Goal: Task Accomplishment & Management: Manage account settings

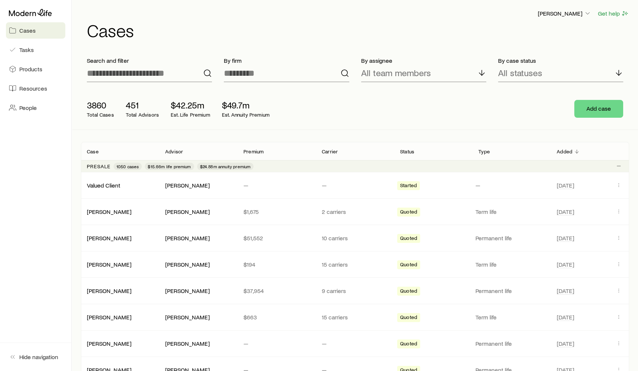
click at [41, 32] on link "Cases" at bounding box center [35, 30] width 59 height 16
click at [23, 12] on icon at bounding box center [30, 12] width 43 height 7
click at [173, 73] on input at bounding box center [149, 73] width 125 height 18
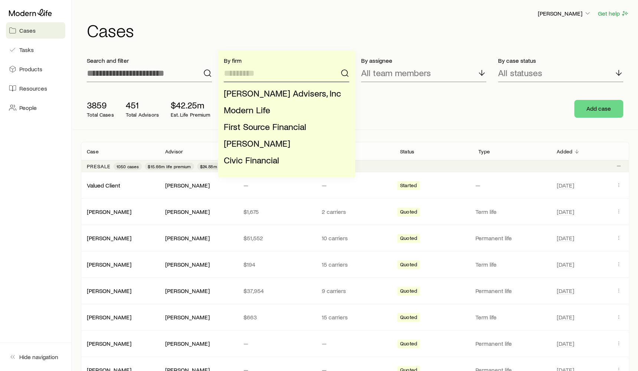
click at [257, 72] on input at bounding box center [286, 73] width 125 height 18
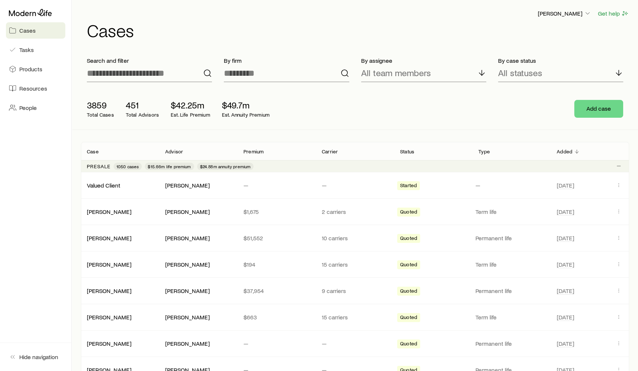
click at [434, 75] on div "All team members" at bounding box center [423, 73] width 125 height 18
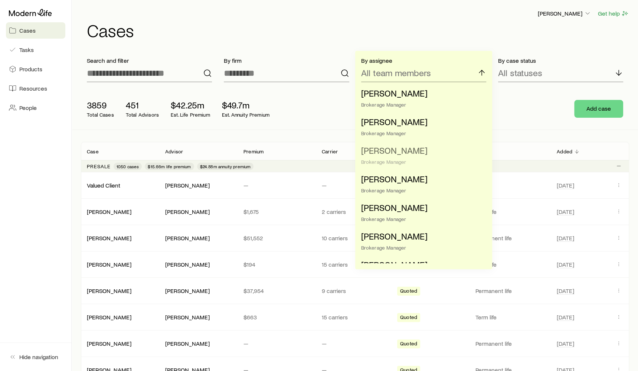
click at [397, 154] on span "[PERSON_NAME]" at bounding box center [394, 150] width 66 height 11
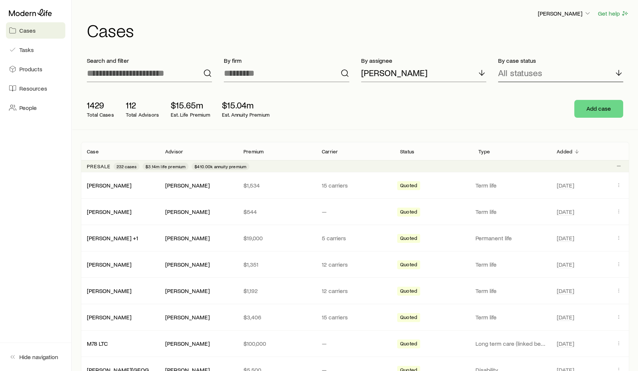
click at [531, 73] on p "All statuses" at bounding box center [520, 73] width 44 height 10
click at [487, 43] on div "[PERSON_NAME] Get help Cases" at bounding box center [355, 24] width 548 height 48
click at [593, 111] on button "Add case" at bounding box center [598, 109] width 49 height 18
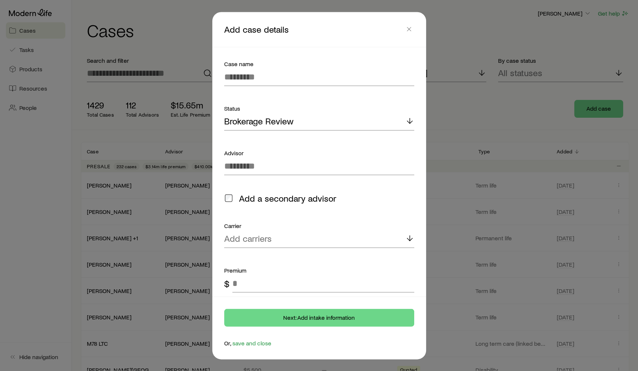
scroll to position [0, 0]
click at [344, 122] on div "Brokerage Review" at bounding box center [319, 121] width 190 height 18
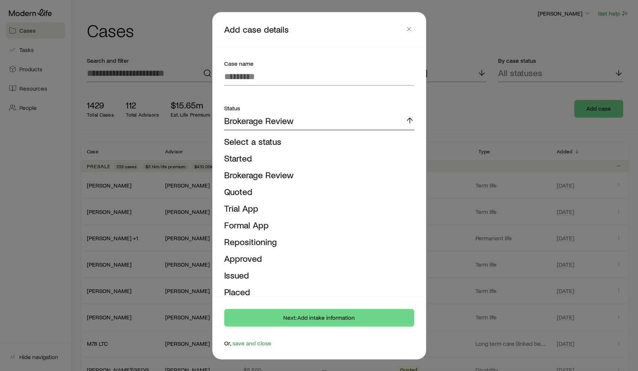
click at [367, 126] on div "Brokerage Review" at bounding box center [319, 121] width 190 height 18
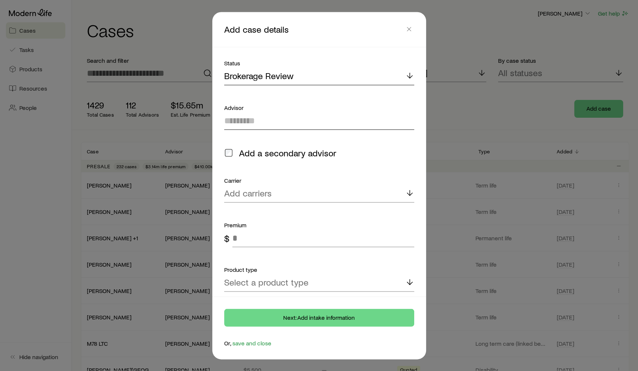
scroll to position [51, 0]
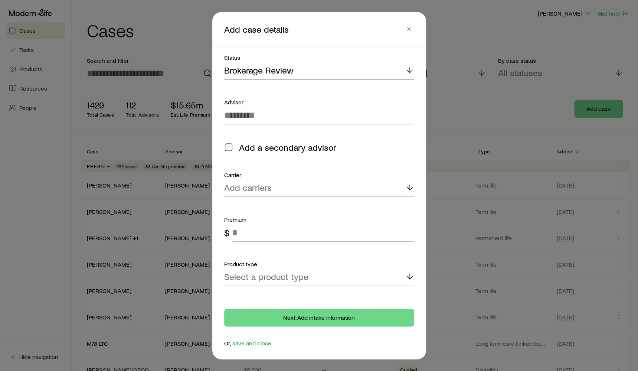
click at [300, 125] on form "Case name Status Brokerage Review Advisor Add a secondary advisor Carrier Add c…" at bounding box center [319, 146] width 190 height 277
click at [300, 120] on input at bounding box center [319, 115] width 190 height 18
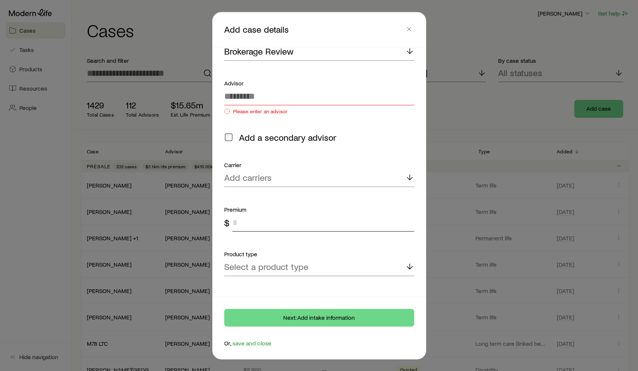
click at [319, 206] on div "Premium $" at bounding box center [319, 217] width 190 height 27
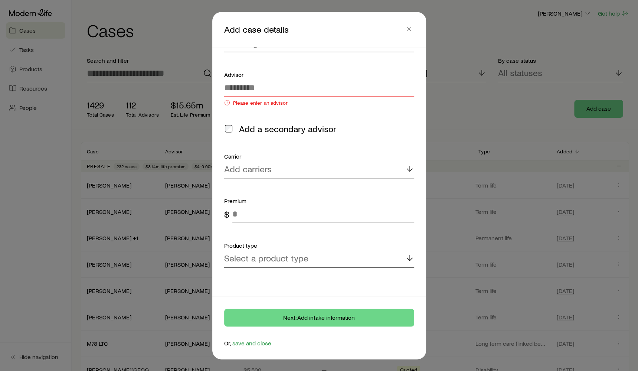
click at [312, 260] on div "Select a product type" at bounding box center [319, 258] width 190 height 18
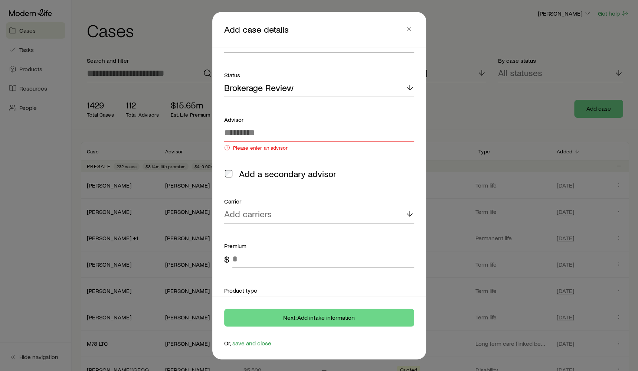
scroll to position [0, 0]
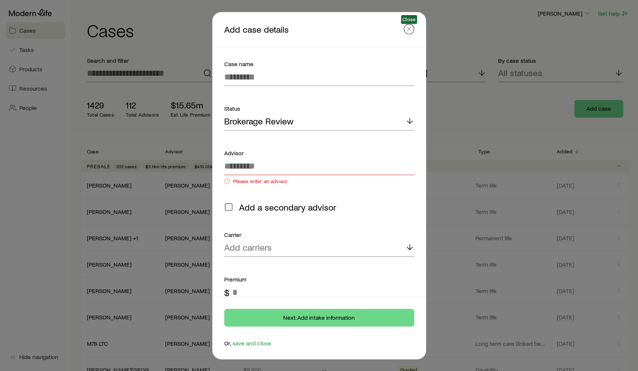
click at [406, 32] on icon "button" at bounding box center [408, 28] width 7 height 7
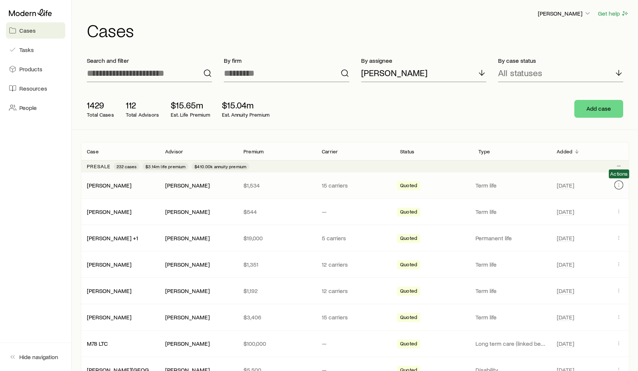
click at [618, 186] on icon "Client cases" at bounding box center [618, 185] width 6 height 6
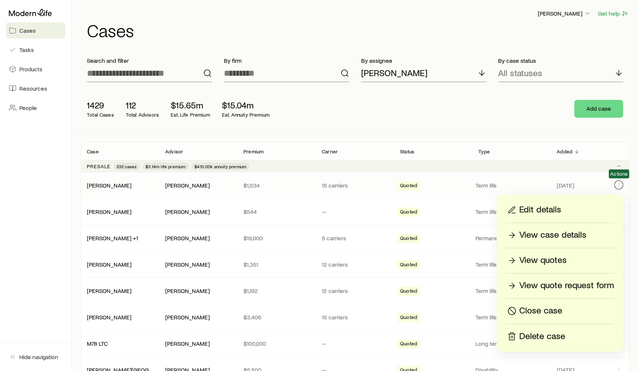
click at [622, 186] on button "Client cases" at bounding box center [618, 184] width 9 height 9
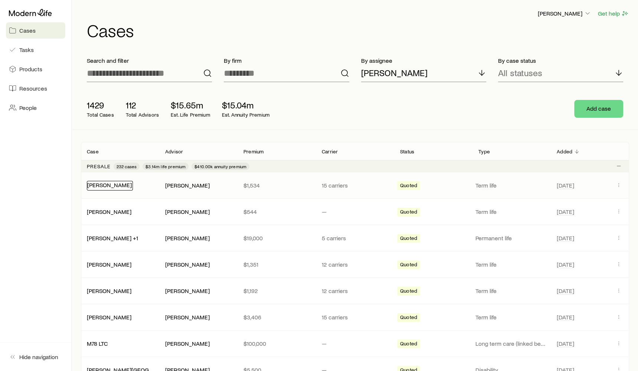
click at [102, 184] on link "[PERSON_NAME]" at bounding box center [109, 184] width 45 height 7
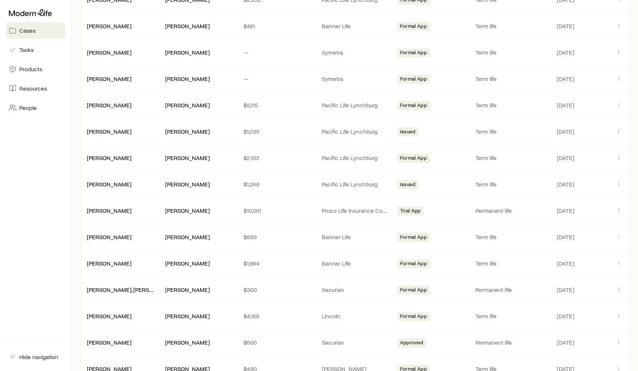
scroll to position [673, 0]
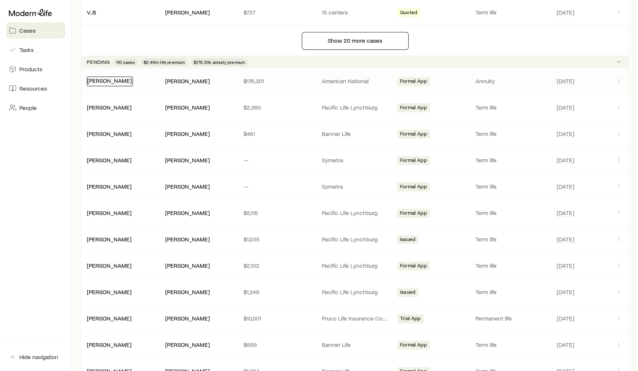
click at [109, 78] on link "[PERSON_NAME]" at bounding box center [109, 80] width 45 height 7
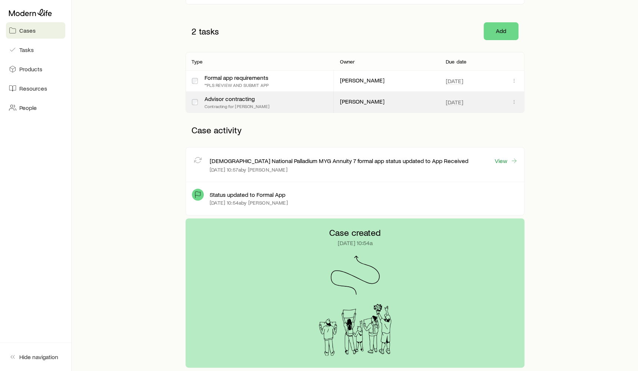
scroll to position [194, 0]
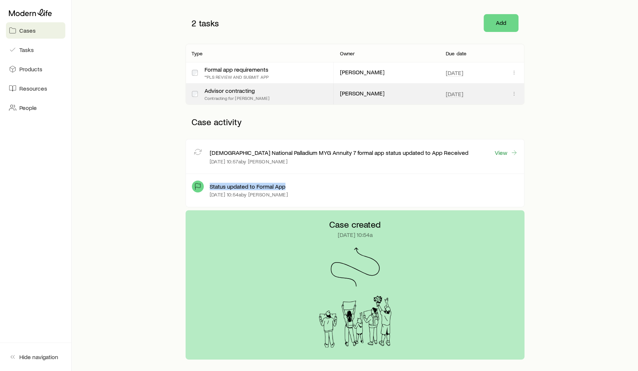
drag, startPoint x: 210, startPoint y: 184, endPoint x: 291, endPoint y: 185, distance: 81.6
click at [291, 185] on div "Status updated to Formal App" at bounding box center [364, 185] width 308 height 7
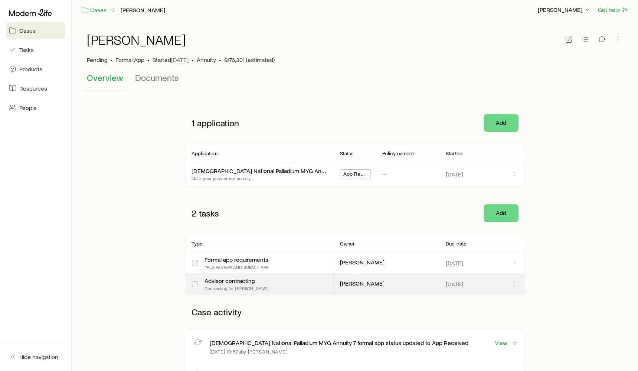
scroll to position [0, 0]
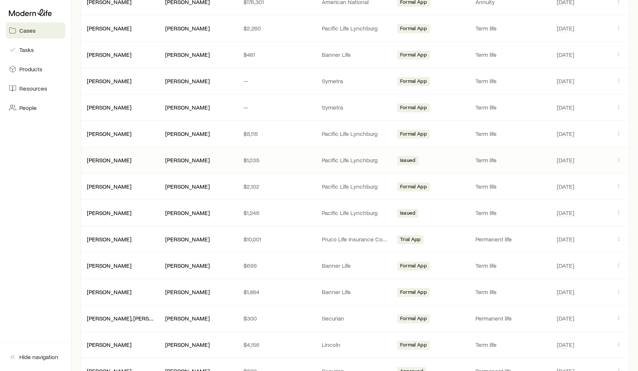
scroll to position [771, 0]
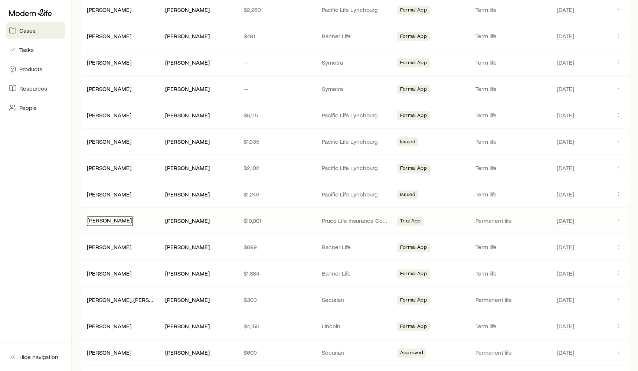
click at [103, 216] on link "[PERSON_NAME]" at bounding box center [109, 219] width 45 height 7
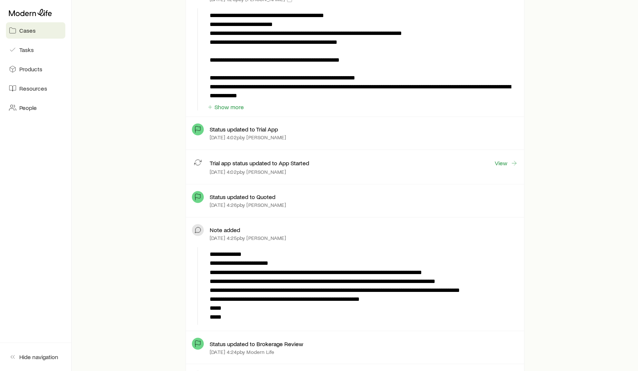
scroll to position [1005, 0]
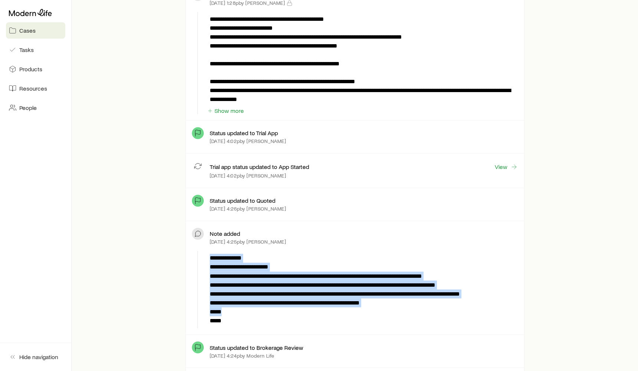
drag, startPoint x: 210, startPoint y: 253, endPoint x: 274, endPoint y: 309, distance: 85.2
click at [274, 309] on p "**********" at bounding box center [363, 288] width 306 height 71
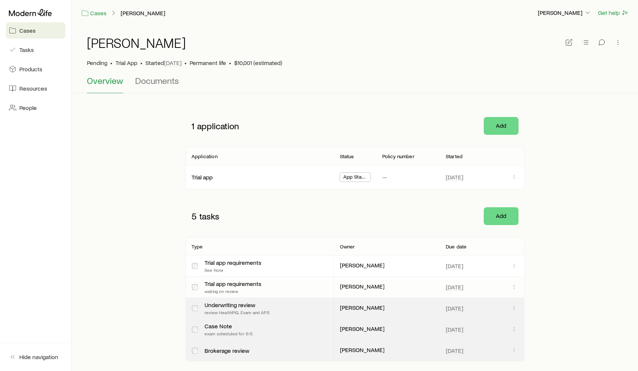
scroll to position [0, 0]
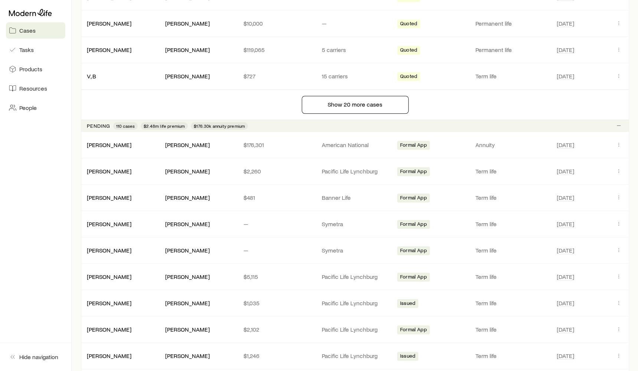
scroll to position [663, 0]
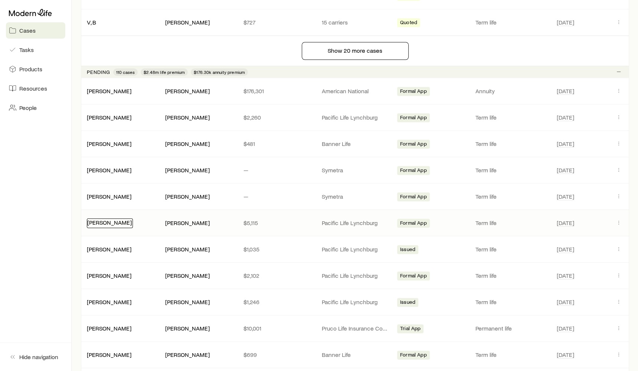
click at [106, 218] on link "[PERSON_NAME]" at bounding box center [109, 221] width 45 height 7
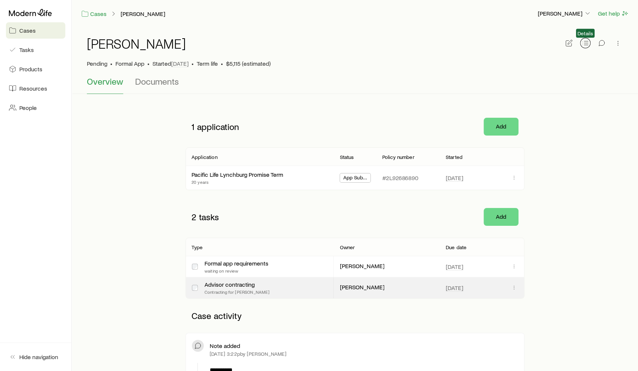
click at [580, 40] on button "button" at bounding box center [585, 43] width 10 height 10
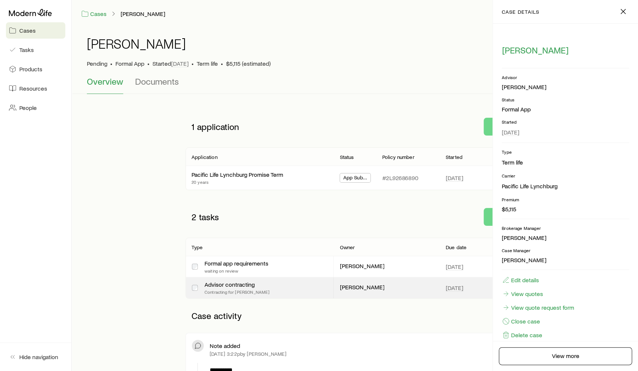
scroll to position [10, 0]
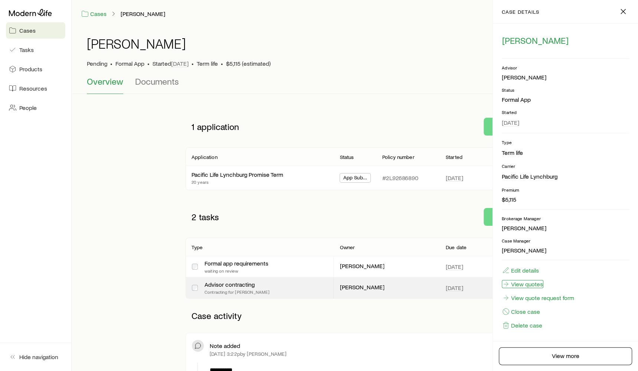
click at [527, 282] on link "View quotes" at bounding box center [522, 284] width 42 height 8
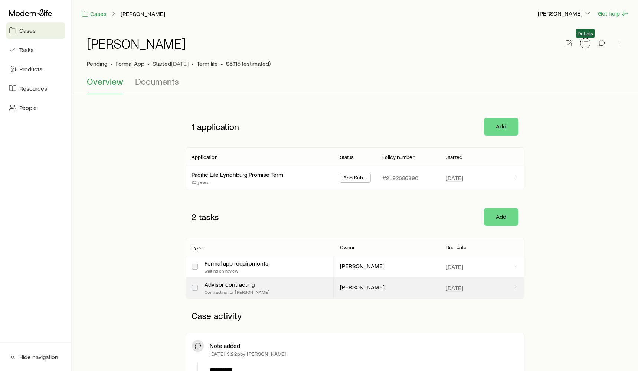
click at [586, 43] on icon "button" at bounding box center [584, 42] width 7 height 7
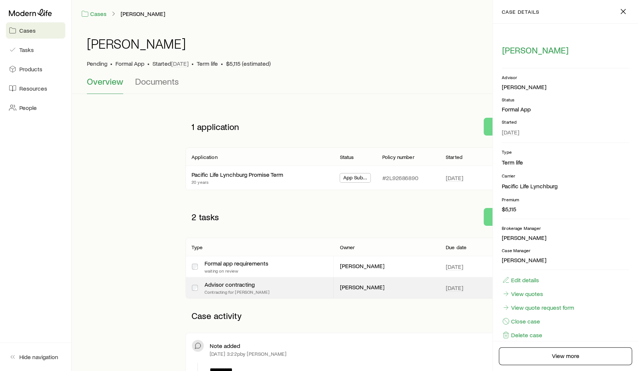
scroll to position [10, 0]
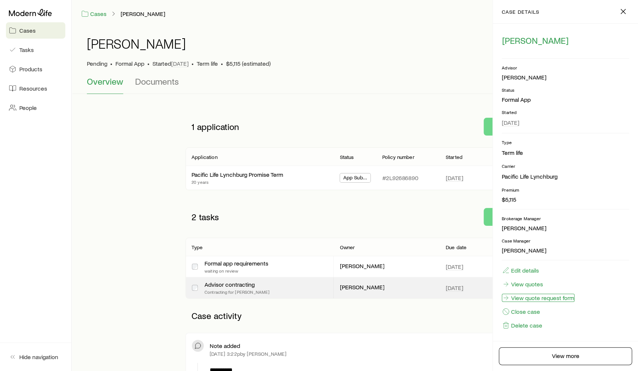
click at [547, 296] on link "View quote request form" at bounding box center [537, 297] width 73 height 8
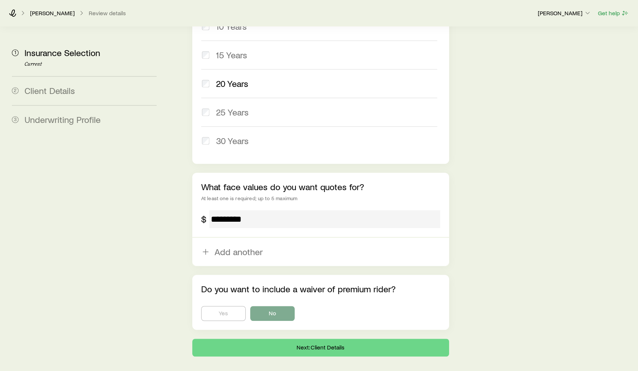
scroll to position [394, 0]
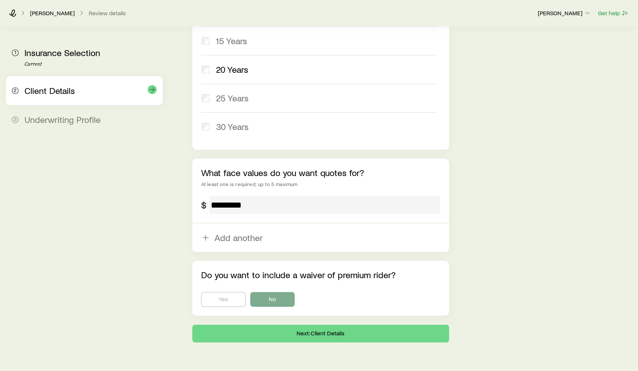
click at [79, 88] on div "Client Details" at bounding box center [90, 90] width 132 height 11
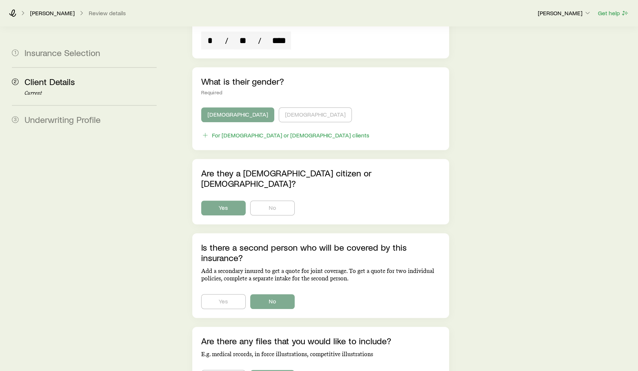
scroll to position [418, 0]
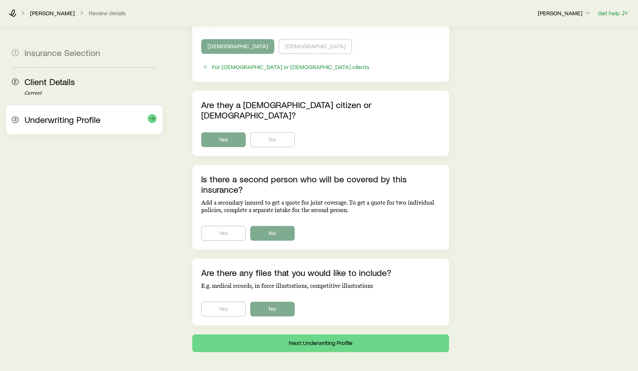
click at [86, 131] on div "3 Underwriting Profile" at bounding box center [84, 119] width 145 height 29
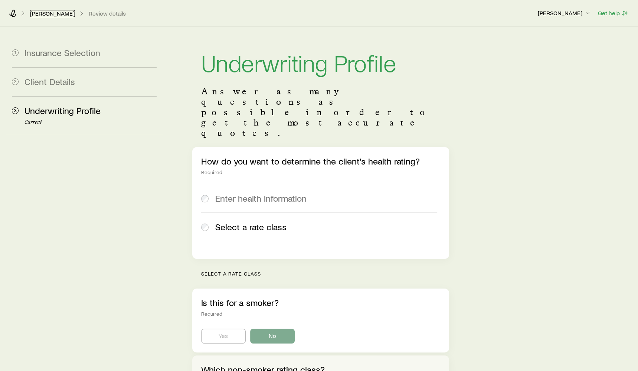
click at [45, 10] on link "[PERSON_NAME]" at bounding box center [52, 13] width 45 height 7
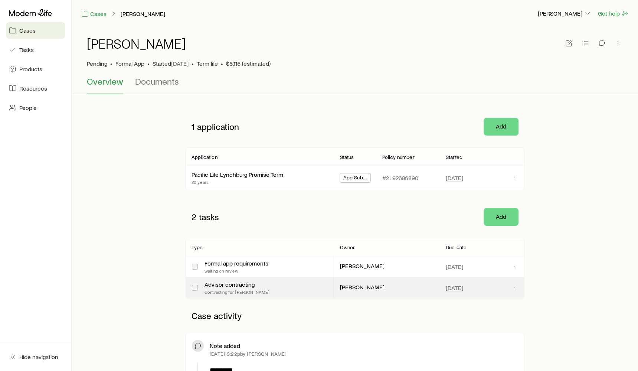
click at [578, 44] on div at bounding box center [592, 43] width 59 height 15
click at [586, 44] on icon "button" at bounding box center [584, 42] width 7 height 7
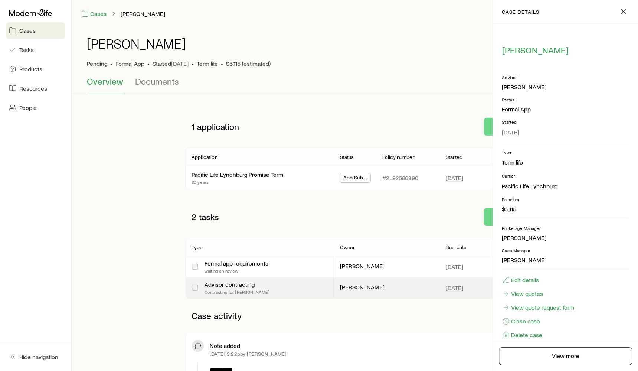
scroll to position [10, 0]
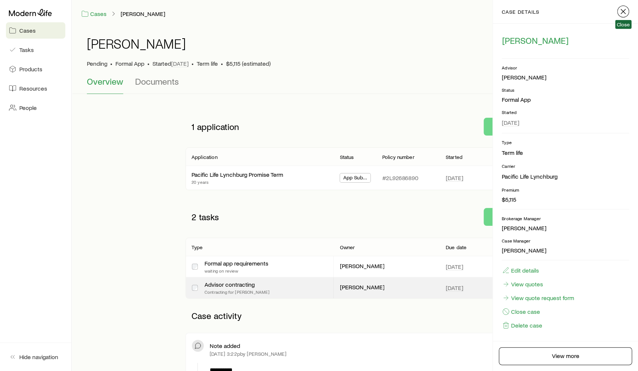
click at [625, 7] on icon "button" at bounding box center [622, 11] width 9 height 9
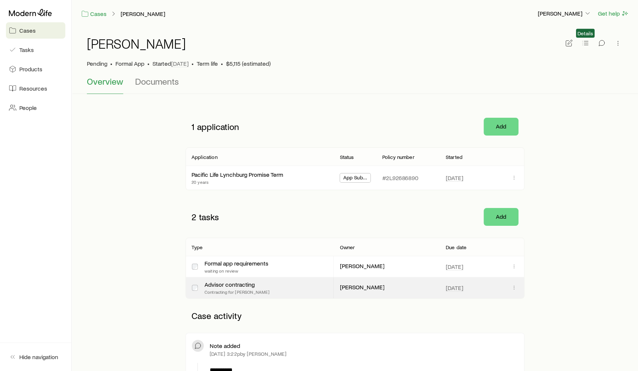
click at [589, 46] on span at bounding box center [585, 44] width 10 height 7
click at [582, 44] on icon "button" at bounding box center [584, 42] width 7 height 7
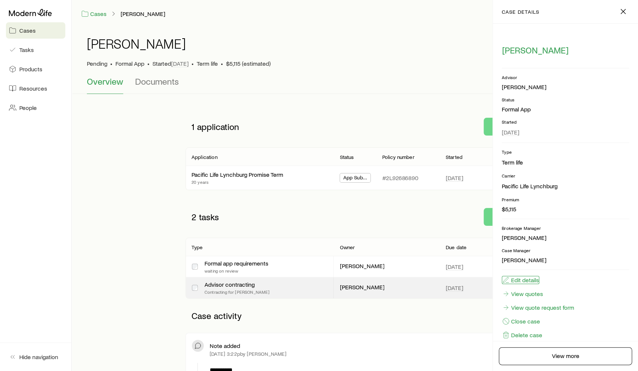
click at [528, 279] on button "Edit details" at bounding box center [519, 280] width 37 height 8
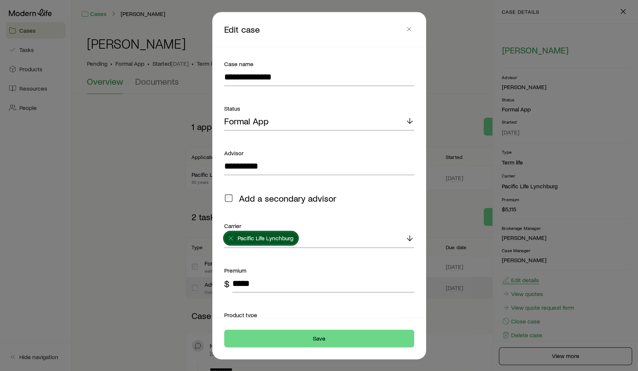
type input "**********"
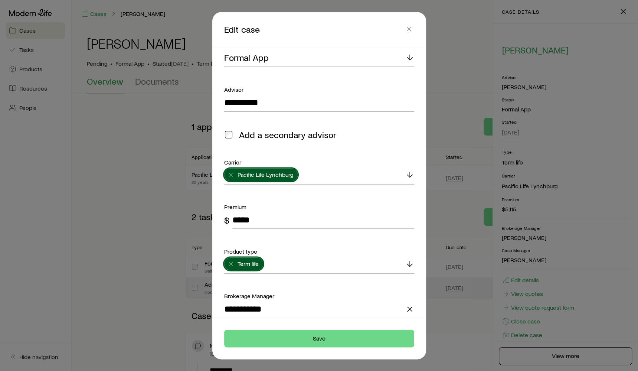
scroll to position [0, 0]
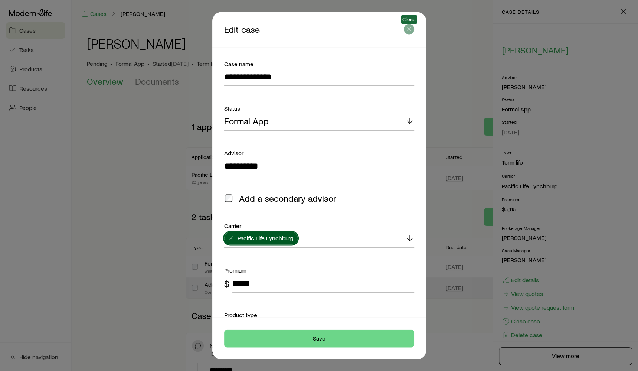
click at [411, 32] on icon "button" at bounding box center [408, 28] width 7 height 7
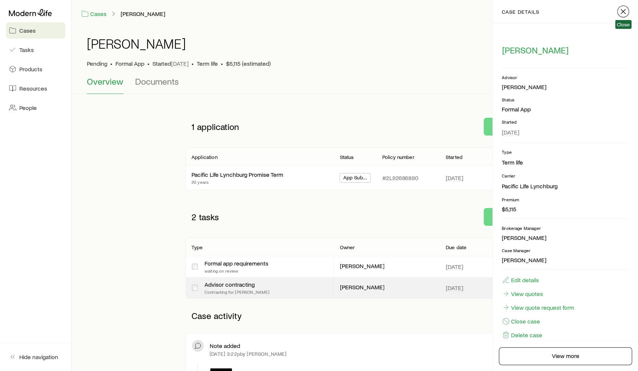
click at [621, 16] on button "button" at bounding box center [623, 12] width 12 height 12
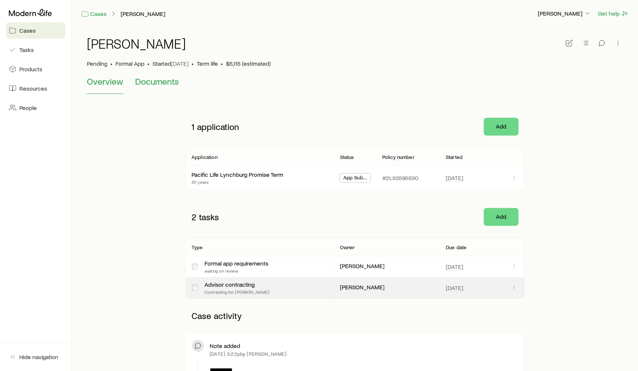
click at [156, 82] on span "Documents" at bounding box center [157, 81] width 44 height 10
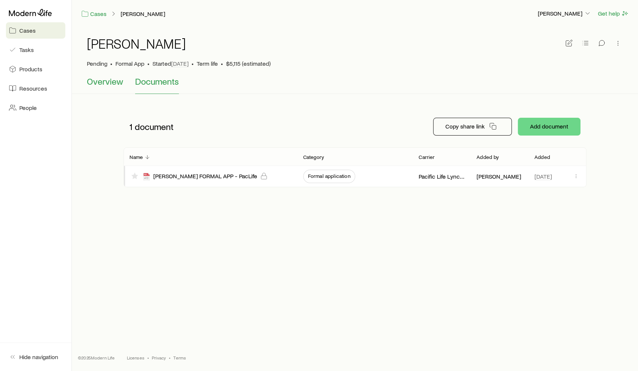
click at [95, 84] on span "Overview" at bounding box center [105, 81] width 36 height 10
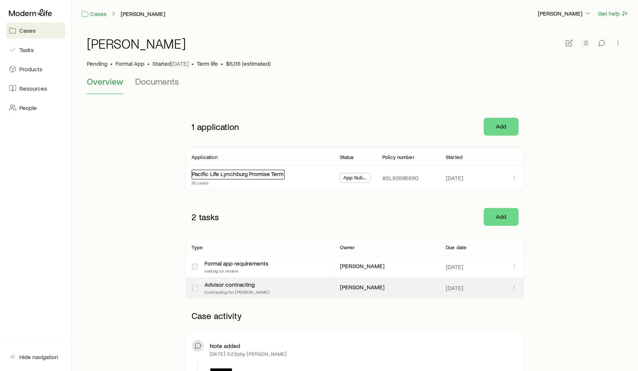
click at [248, 174] on link "Pacific Life Lynchburg Promise Term" at bounding box center [238, 173] width 92 height 7
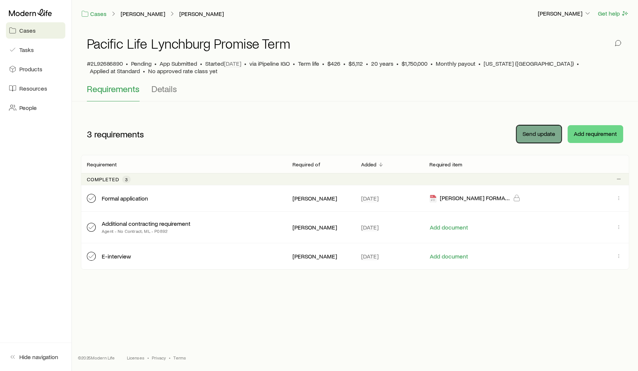
click at [540, 133] on button "Send update" at bounding box center [538, 134] width 45 height 18
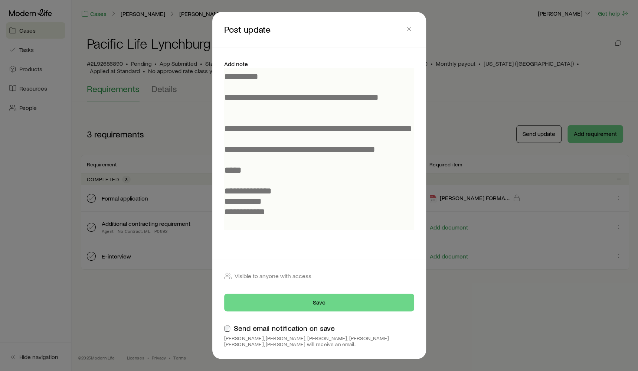
click at [368, 106] on p "**********" at bounding box center [319, 149] width 190 height 156
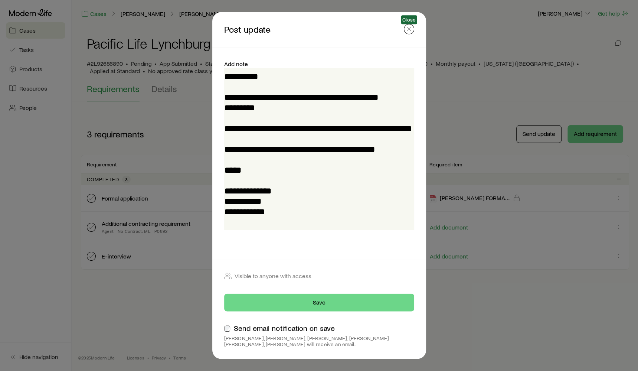
click at [411, 29] on icon "button" at bounding box center [408, 28] width 7 height 7
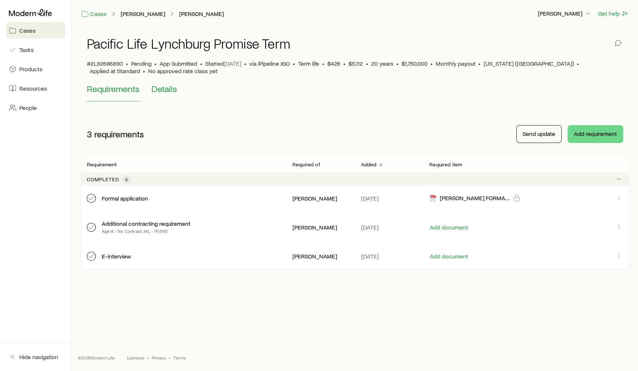
click at [162, 92] on span "Details" at bounding box center [164, 88] width 26 height 10
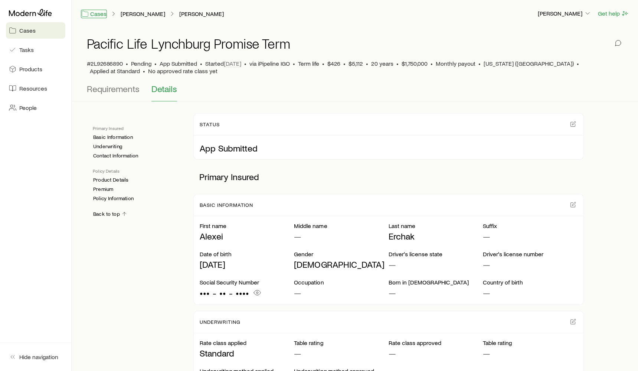
click at [96, 14] on link "Cases" at bounding box center [94, 14] width 26 height 9
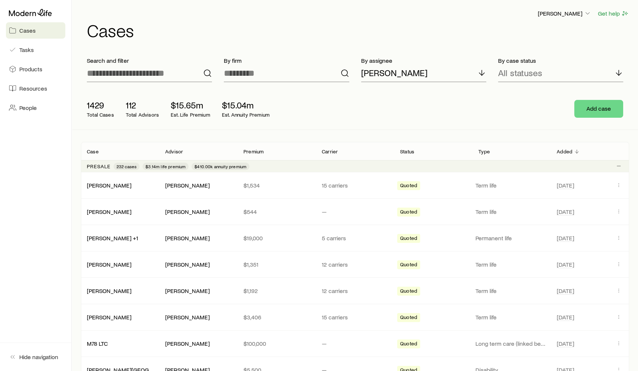
click at [131, 104] on p "112" at bounding box center [142, 105] width 33 height 10
click at [222, 107] on p "$15.04m" at bounding box center [245, 105] width 47 height 10
click at [392, 71] on p "[PERSON_NAME]" at bounding box center [394, 73] width 66 height 10
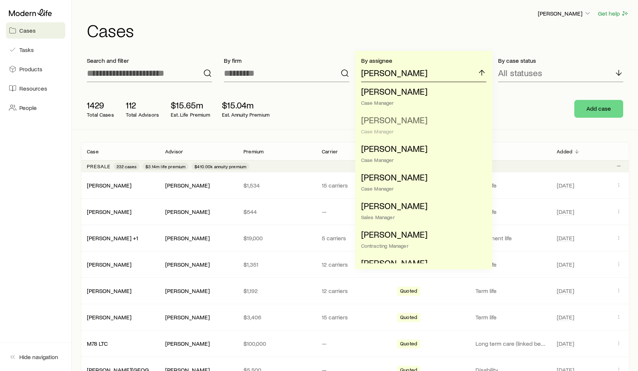
scroll to position [619, 0]
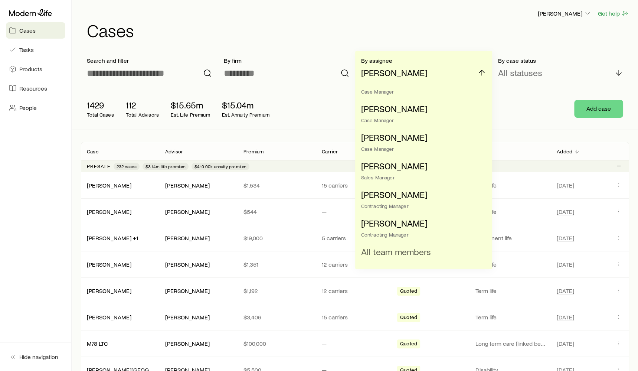
click at [374, 251] on span "All team members" at bounding box center [396, 251] width 70 height 11
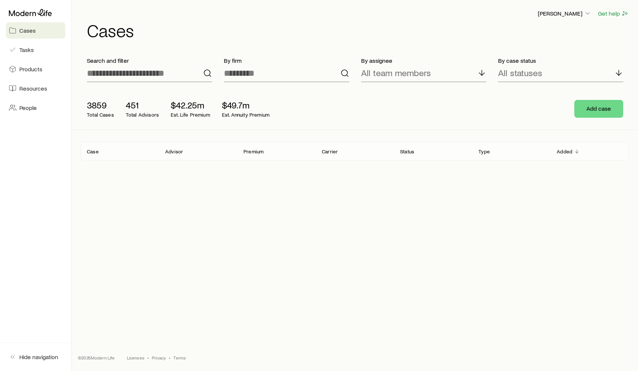
click at [345, 117] on div "3859 Total Cases 451 Total Advisors $42.25m Est. Life Premium $49.7m Est. Annui…" at bounding box center [355, 109] width 548 height 42
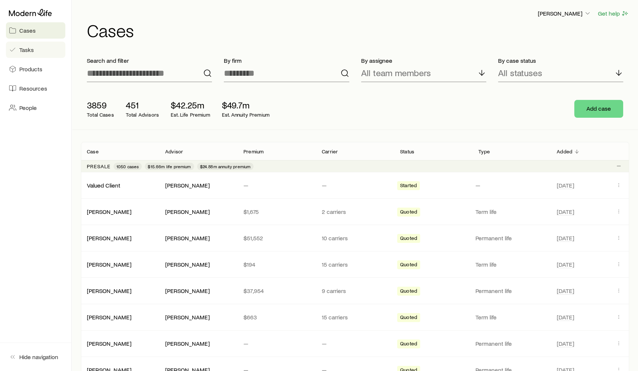
click at [39, 53] on link "Tasks" at bounding box center [35, 50] width 59 height 16
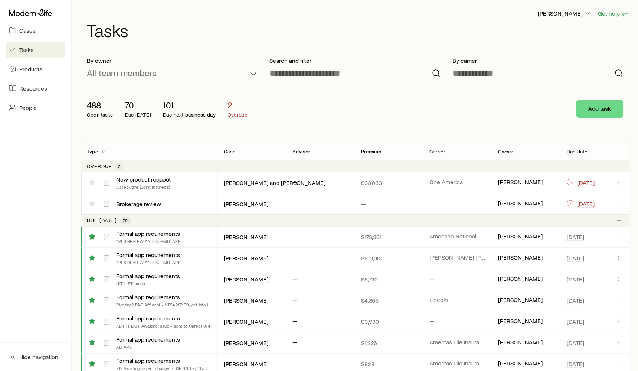
click at [180, 77] on div "All team members" at bounding box center [172, 73] width 171 height 18
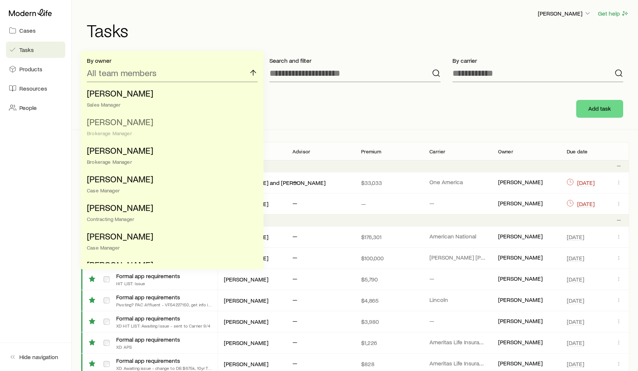
click at [140, 125] on li "[PERSON_NAME] Brokerage Manager" at bounding box center [170, 127] width 166 height 29
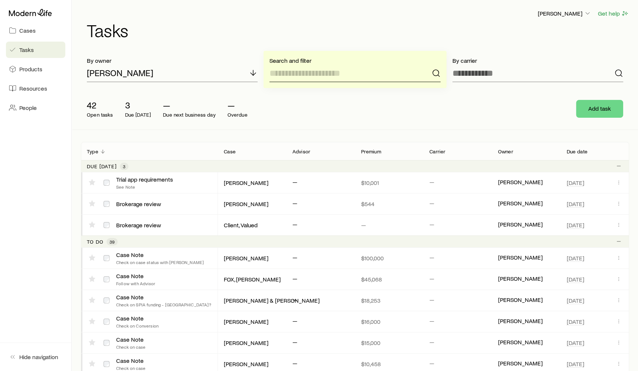
click at [352, 72] on input at bounding box center [354, 73] width 171 height 18
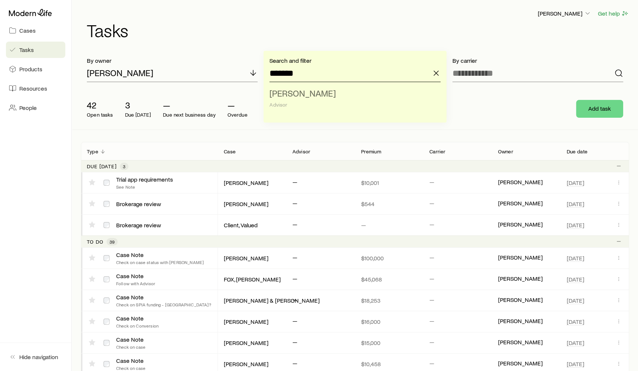
type input "*******"
click at [337, 95] on li "[PERSON_NAME] Advisor" at bounding box center [352, 99] width 166 height 29
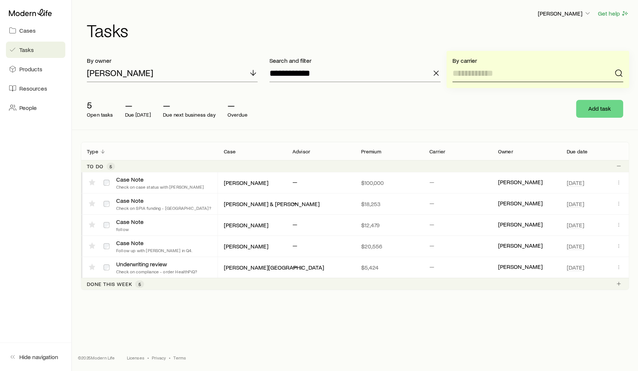
click at [482, 73] on input at bounding box center [537, 73] width 171 height 18
click at [434, 70] on icon "button" at bounding box center [435, 73] width 9 height 9
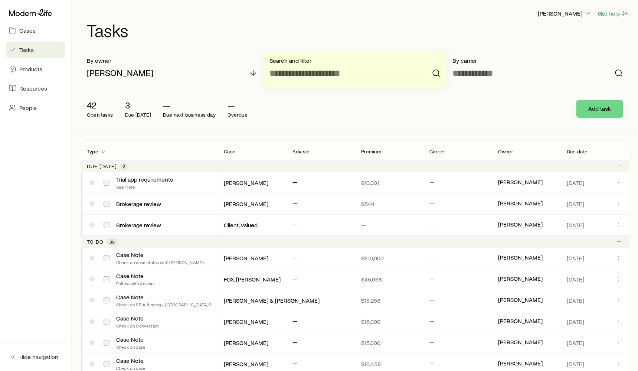
click at [229, 46] on div "[PERSON_NAME] Get help Tasks" at bounding box center [355, 24] width 548 height 48
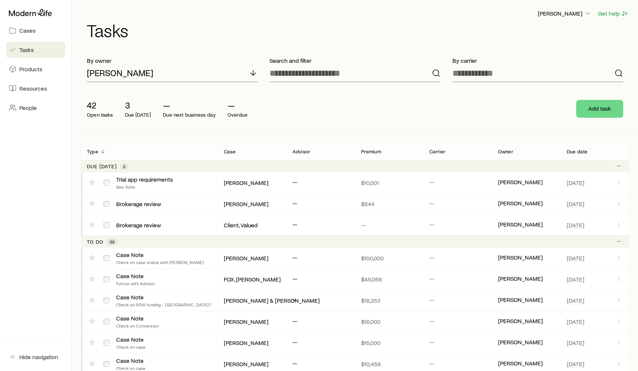
scroll to position [2, 0]
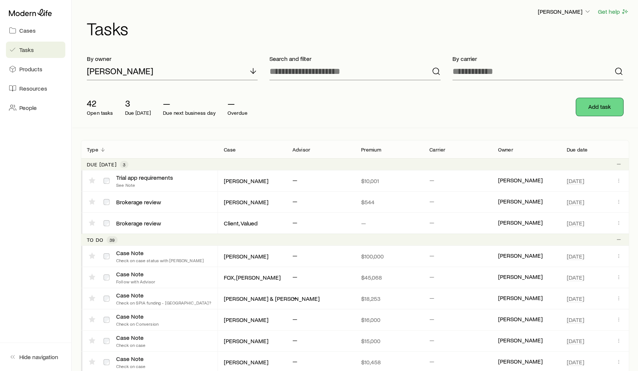
click at [581, 103] on button "Add task" at bounding box center [599, 107] width 47 height 18
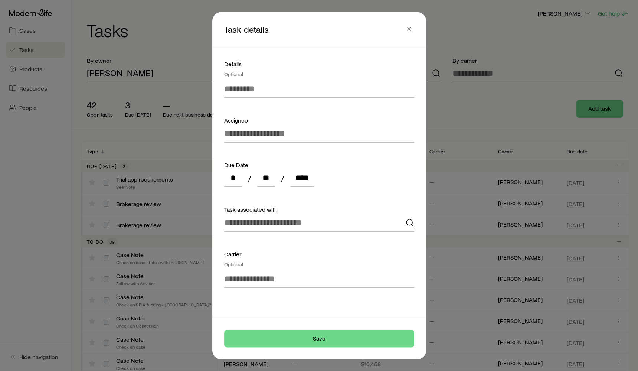
scroll to position [0, 0]
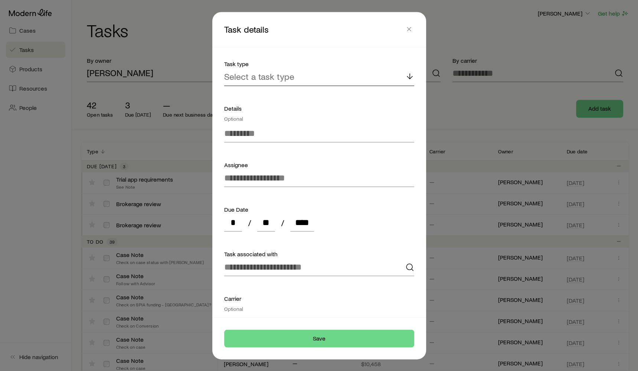
click at [337, 75] on div "Select a task type" at bounding box center [319, 77] width 190 height 18
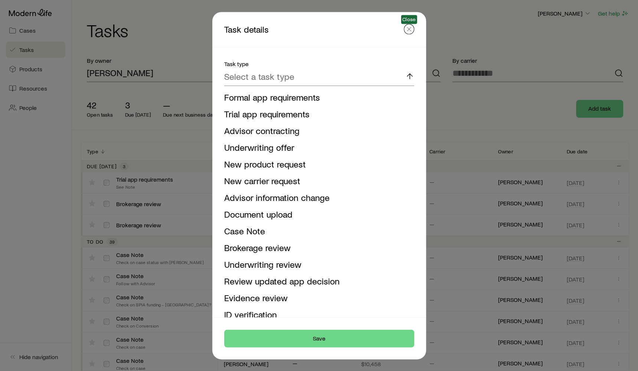
click at [411, 28] on icon "button" at bounding box center [408, 28] width 7 height 7
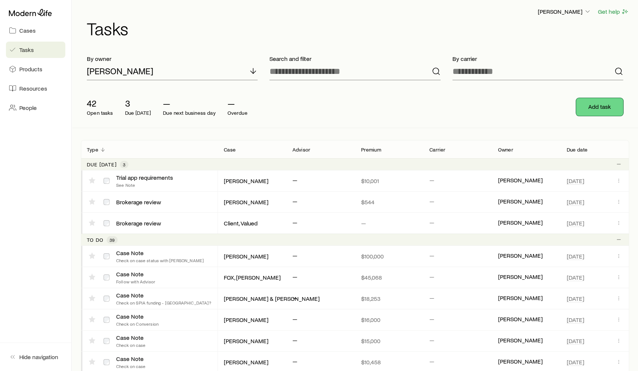
click at [603, 103] on button "Add task" at bounding box center [599, 107] width 47 height 18
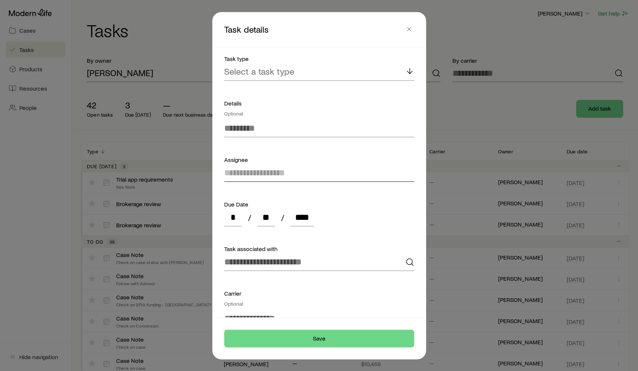
scroll to position [0, 0]
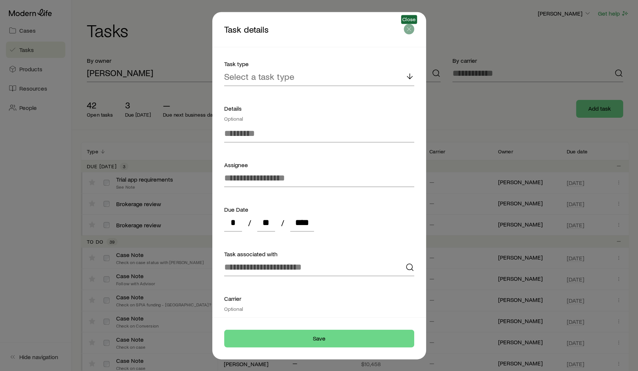
click at [410, 27] on line "button" at bounding box center [409, 29] width 4 height 4
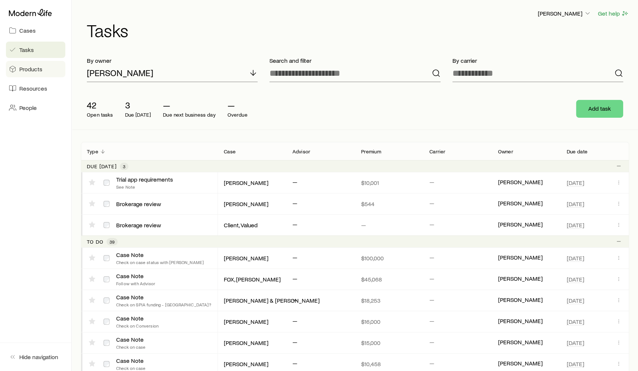
click at [42, 71] on link "Products" at bounding box center [35, 69] width 59 height 16
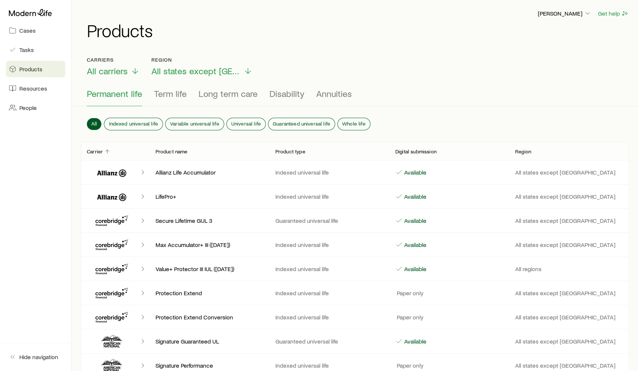
click at [406, 174] on p "Available" at bounding box center [414, 171] width 24 height 7
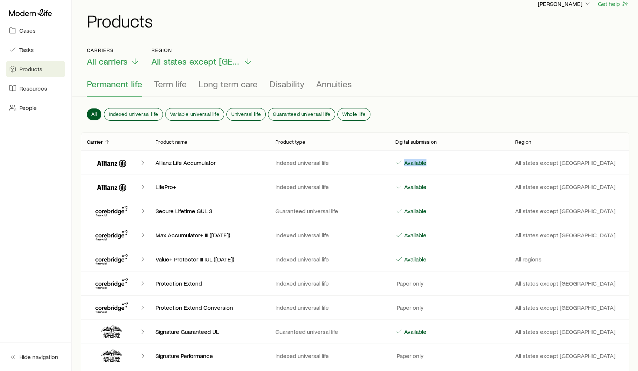
scroll to position [11, 0]
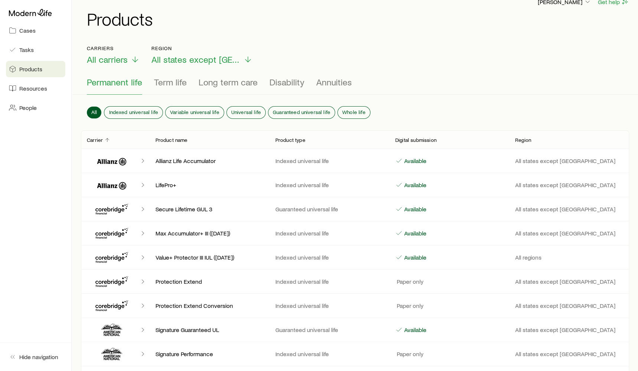
click at [410, 283] on p "Paper only" at bounding box center [409, 280] width 28 height 7
click at [421, 280] on p "Paper only" at bounding box center [409, 280] width 28 height 7
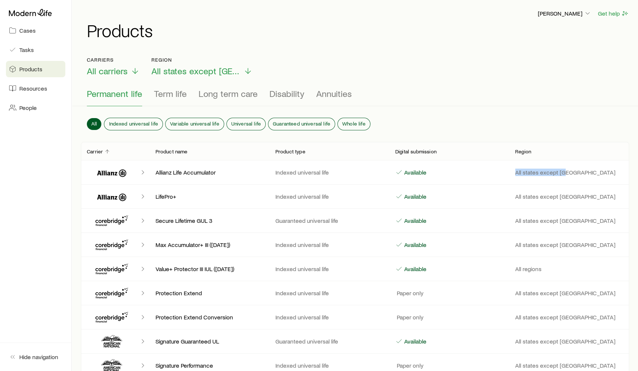
drag, startPoint x: 514, startPoint y: 173, endPoint x: 578, endPoint y: 174, distance: 63.8
click at [578, 174] on p "All states except [GEOGRAPHIC_DATA]" at bounding box center [569, 171] width 108 height 7
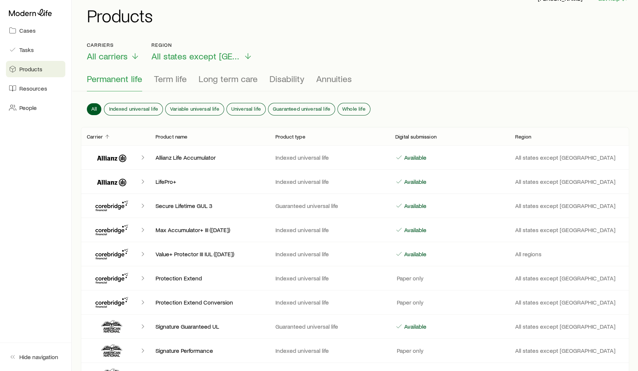
scroll to position [17, 0]
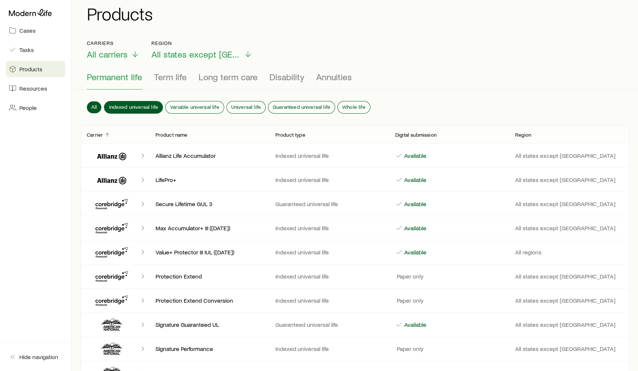
click at [139, 107] on span "Indexed universal life" at bounding box center [133, 107] width 49 height 6
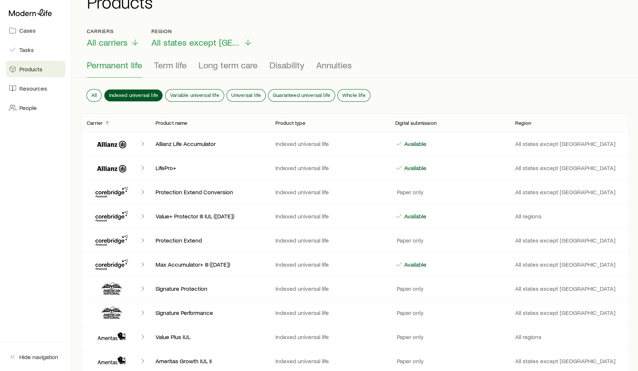
scroll to position [32, 0]
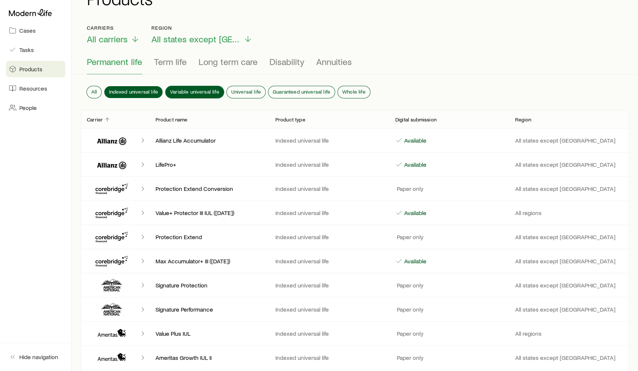
click at [206, 92] on span "Variable universal life" at bounding box center [194, 92] width 49 height 6
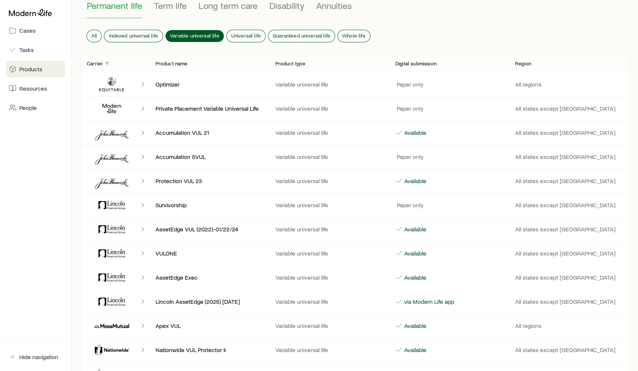
scroll to position [101, 0]
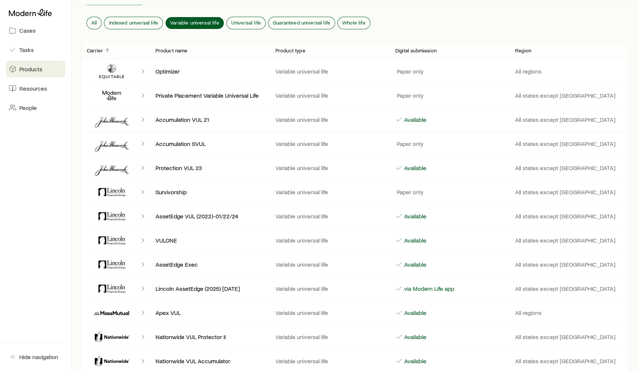
click at [112, 92] on icon "Client cases" at bounding box center [111, 92] width 3 height 4
click at [129, 96] on icon "Client cases" at bounding box center [111, 95] width 45 height 18
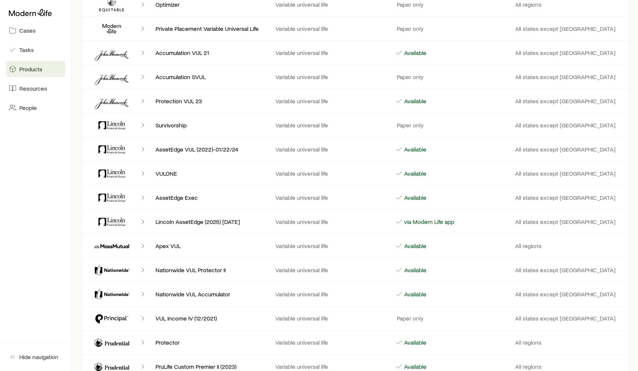
scroll to position [0, 0]
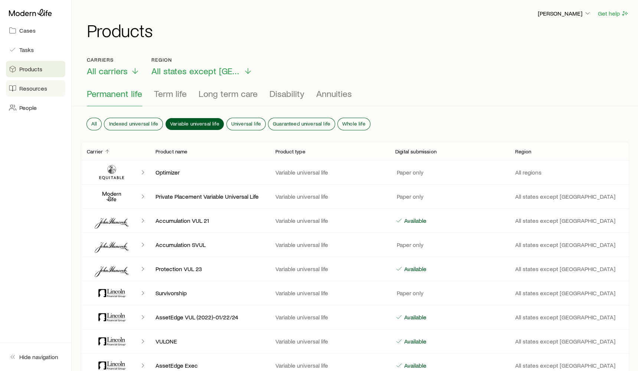
click at [49, 87] on link "Resources" at bounding box center [35, 88] width 59 height 16
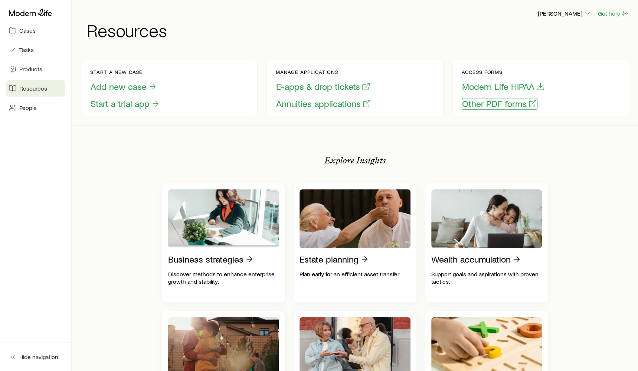
click at [494, 103] on button "Other PDF forms" at bounding box center [499, 103] width 76 height 11
click at [41, 65] on span "Products" at bounding box center [30, 68] width 23 height 7
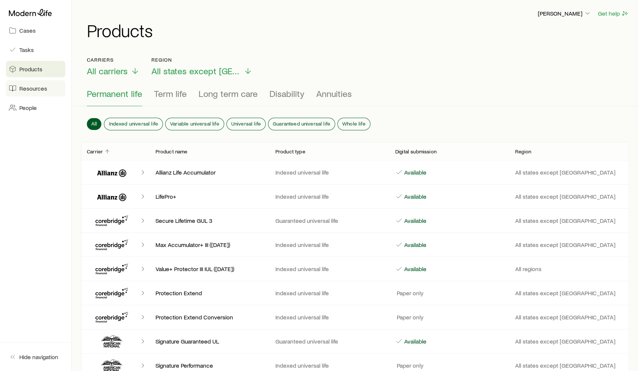
click at [40, 89] on span "Resources" at bounding box center [33, 88] width 28 height 7
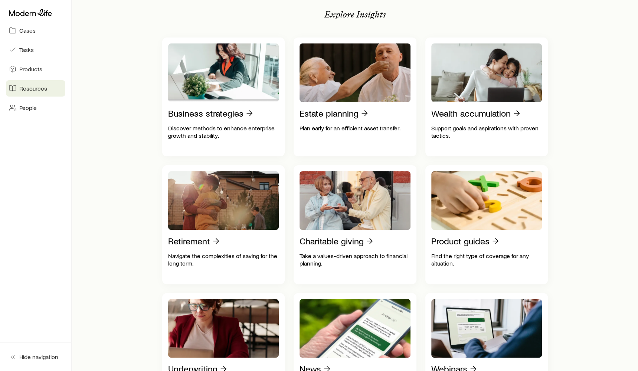
scroll to position [86, 0]
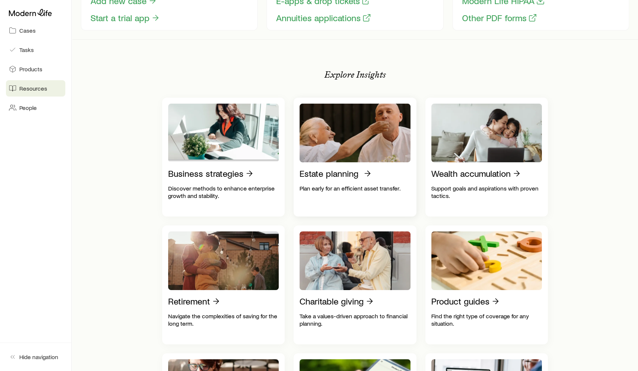
click at [342, 174] on p "Estate planning" at bounding box center [328, 173] width 59 height 10
